Goal: Transaction & Acquisition: Purchase product/service

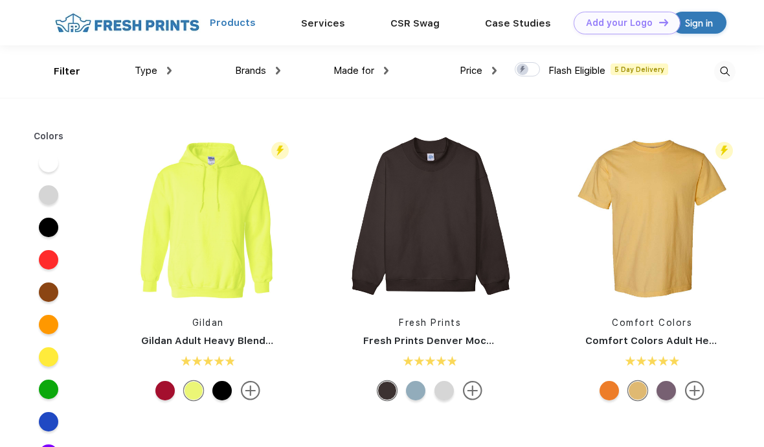
click at [243, 26] on link "Products" at bounding box center [233, 23] width 46 height 12
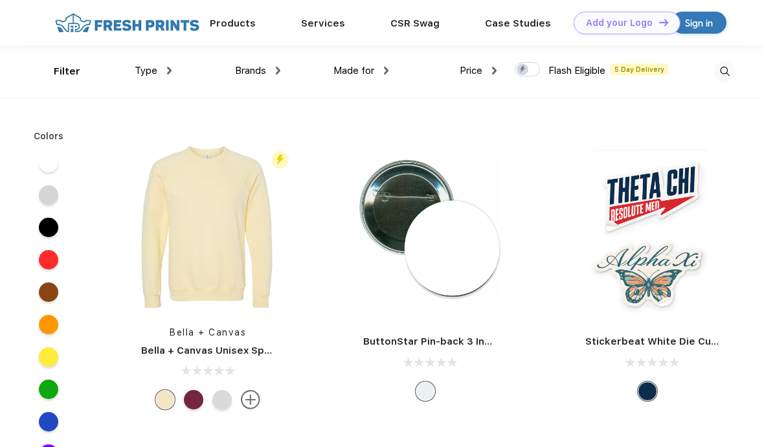
scroll to position [11305, 0]
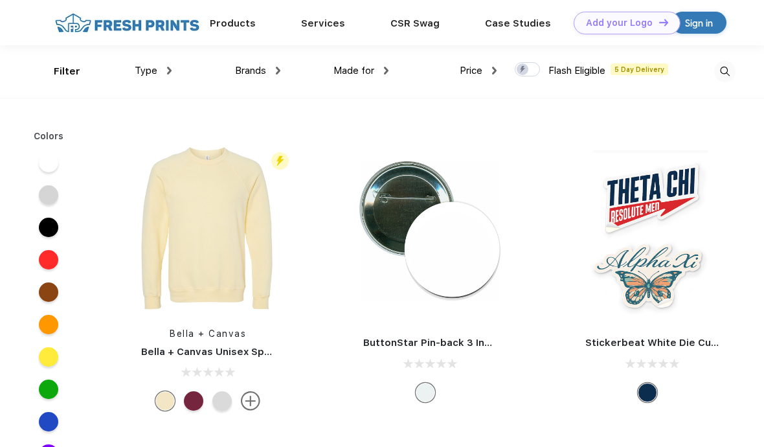
click at [673, 337] on link "Stickerbeat White Die Cut Vinyl Sticker" at bounding box center [682, 343] width 195 height 12
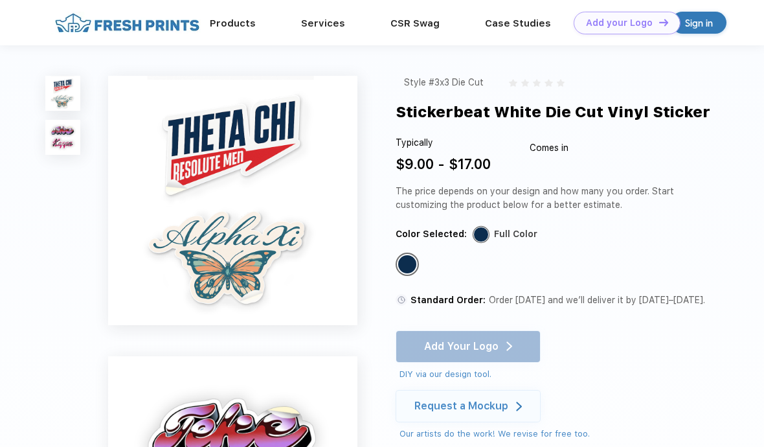
click at [282, 56] on div "Style #3x3 Die Cut Stickerbeat White Die Cut Vinyl Sticker Typically $9.00 - $1…" at bounding box center [382, 401] width 764 height 713
click at [742, 227] on div "Style #3x3 Die Cut Stickerbeat White Die Cut Vinyl Sticker Typically $9.00 - $1…" at bounding box center [382, 401] width 764 height 713
click at [740, 284] on div "Style #3x3 Die Cut Stickerbeat White Die Cut Vinyl Sticker Typically $9.00 - $1…" at bounding box center [382, 401] width 764 height 713
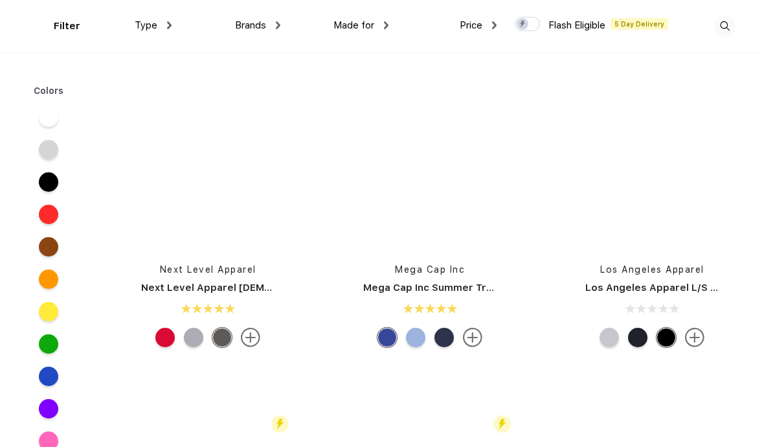
scroll to position [8158, 0]
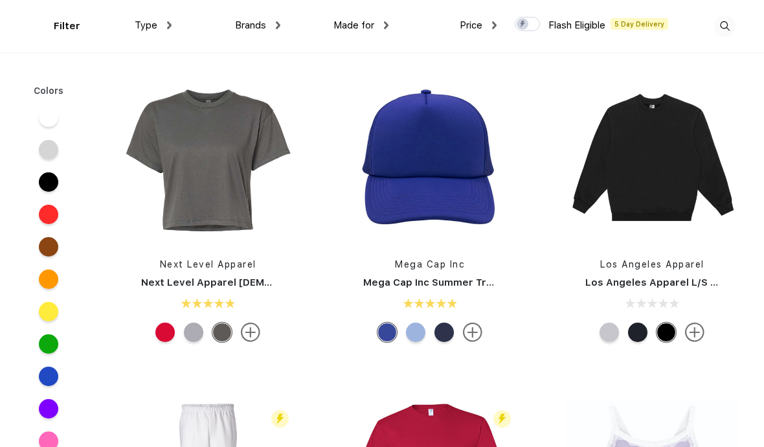
click at [147, 20] on span "Type" at bounding box center [146, 25] width 23 height 12
click at [163, 30] on div "Type" at bounding box center [153, 25] width 37 height 15
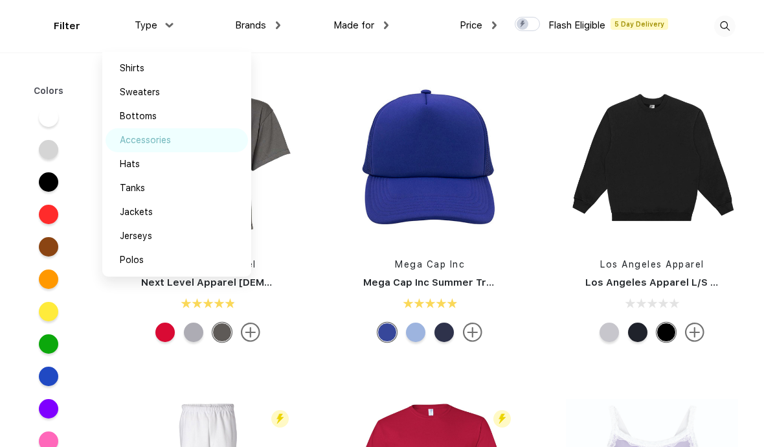
click at [167, 140] on div "Accessories" at bounding box center [145, 140] width 51 height 14
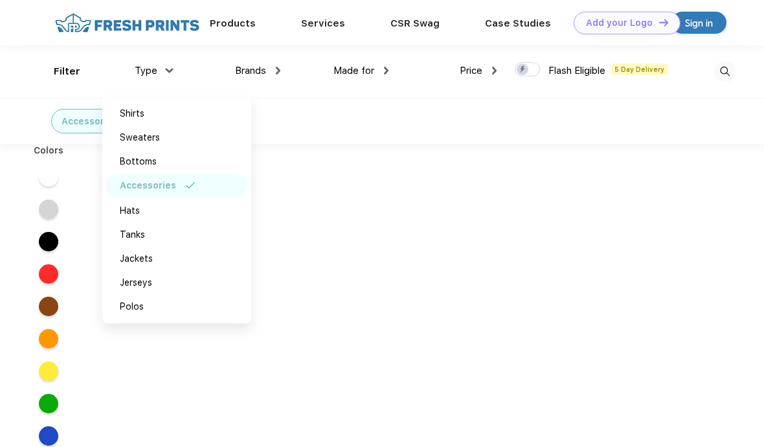
click at [726, 120] on div "Accessories" at bounding box center [382, 121] width 764 height 46
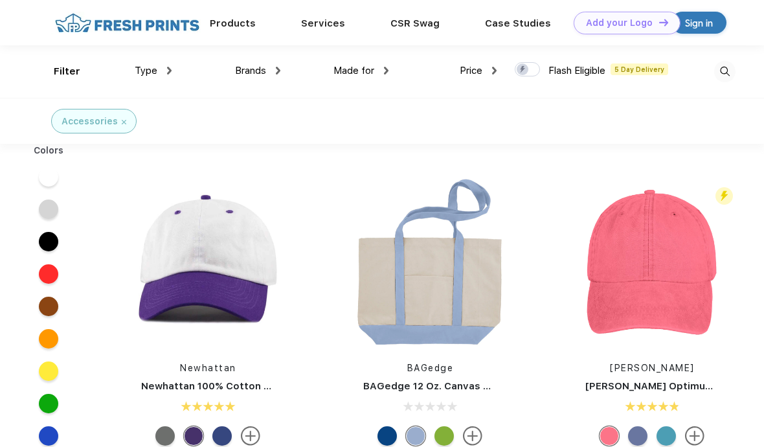
click at [132, 120] on div "Accessories" at bounding box center [93, 121] width 85 height 25
click at [122, 120] on img at bounding box center [124, 122] width 5 height 5
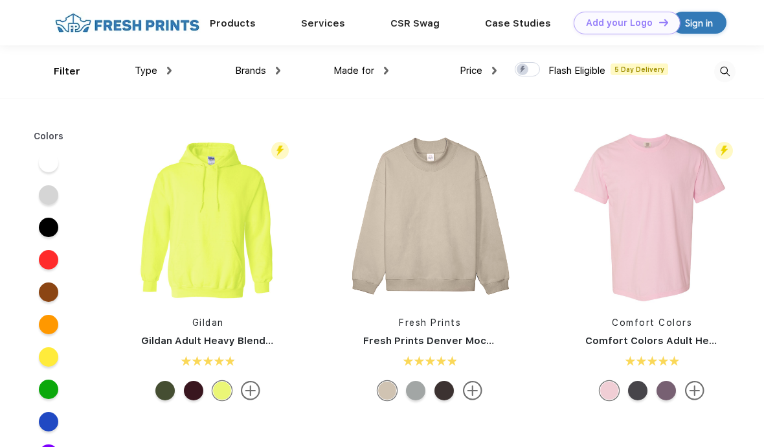
click at [147, 65] on span "Type" at bounding box center [146, 71] width 23 height 12
click at [155, 65] on span "Type" at bounding box center [146, 71] width 23 height 12
click at [168, 72] on img at bounding box center [169, 71] width 5 height 8
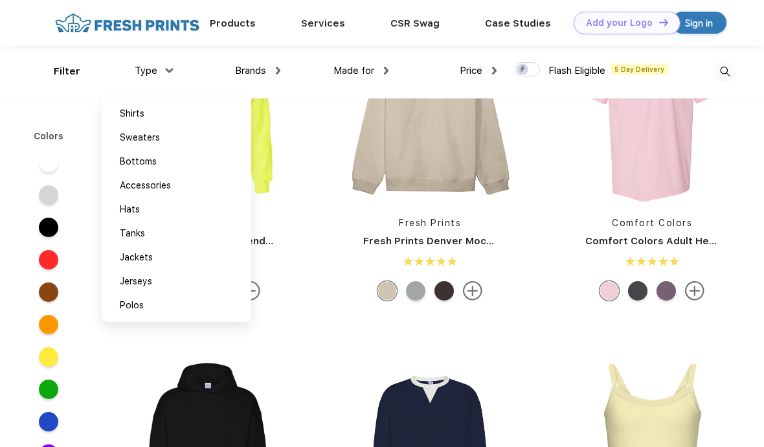
scroll to position [1, 0]
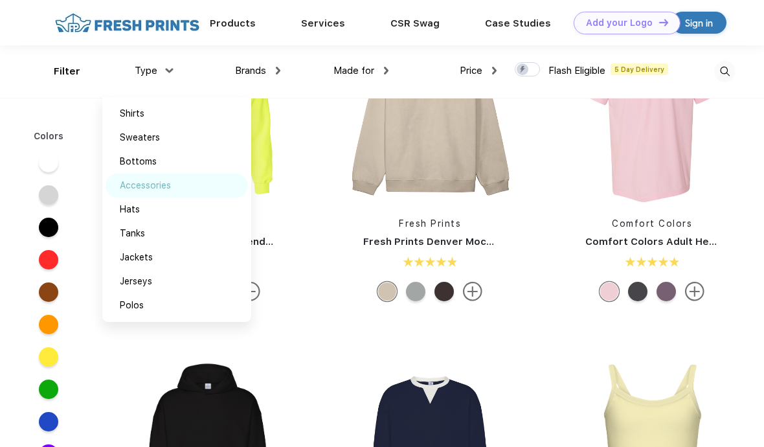
click at [143, 185] on div "Accessories" at bounding box center [145, 186] width 51 height 14
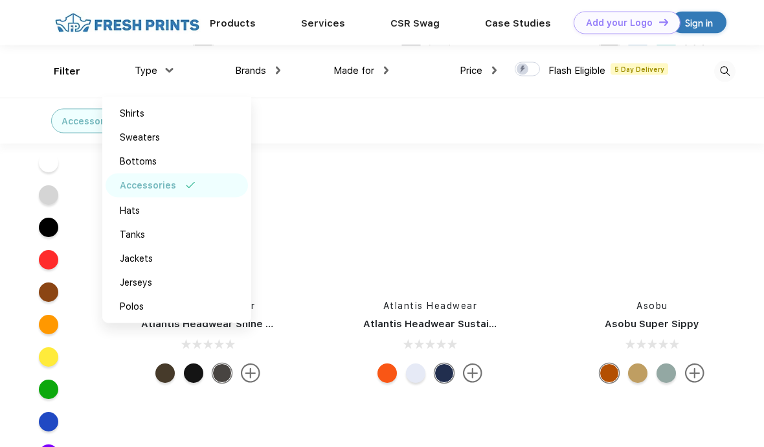
scroll to position [53068, 0]
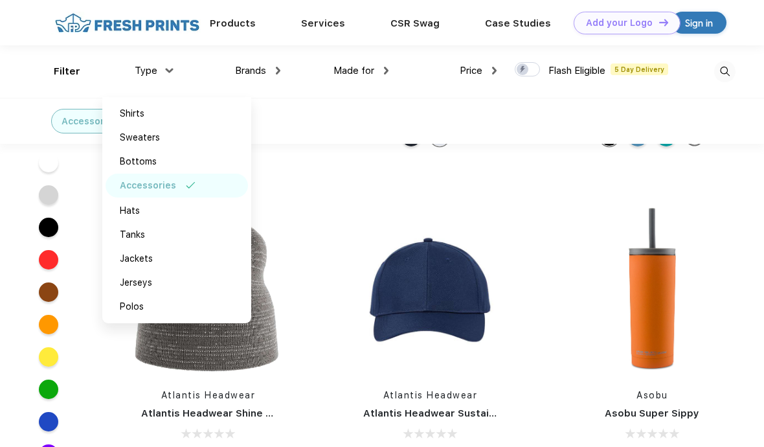
click at [177, 27] on img at bounding box center [127, 23] width 152 height 23
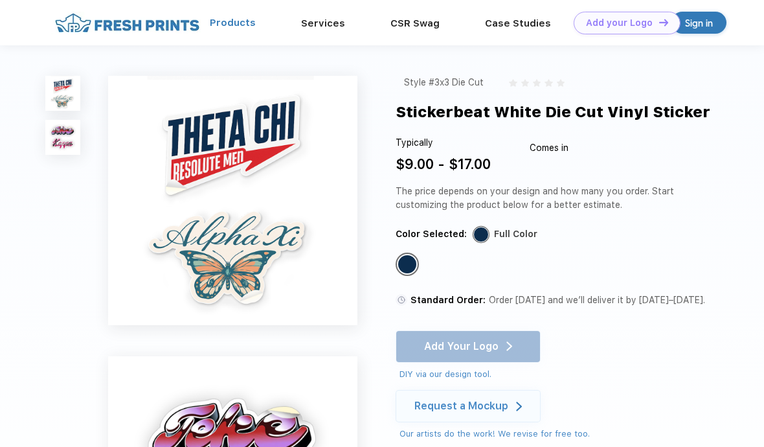
click at [223, 28] on link "Products" at bounding box center [233, 23] width 46 height 12
